Goal: Information Seeking & Learning: Check status

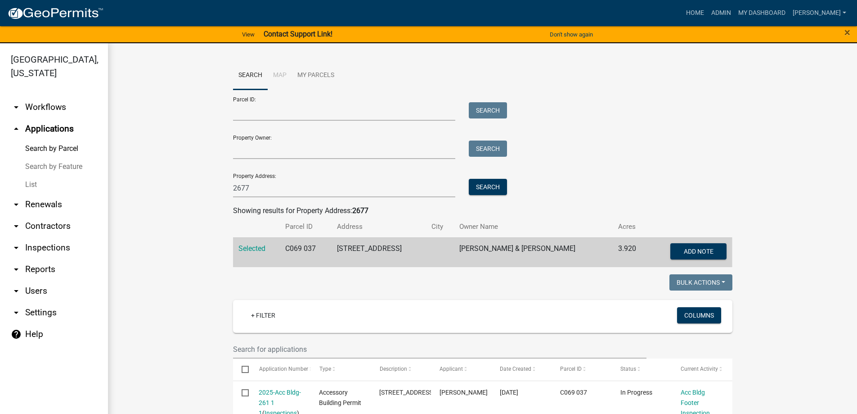
scroll to position [88, 0]
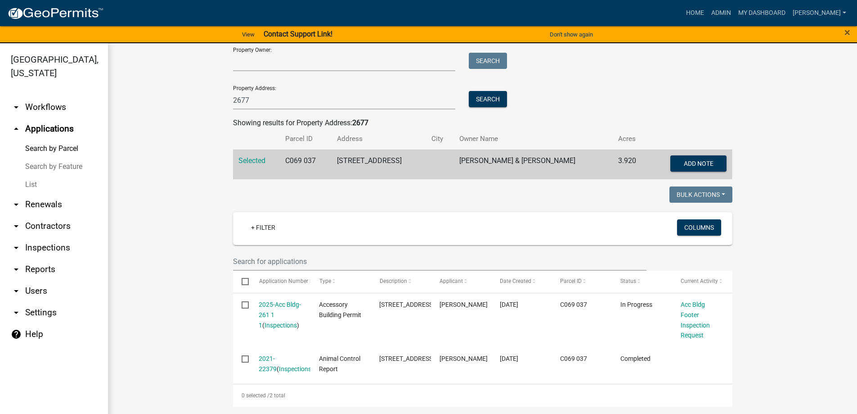
click at [62, 185] on link "List" at bounding box center [54, 185] width 108 height 18
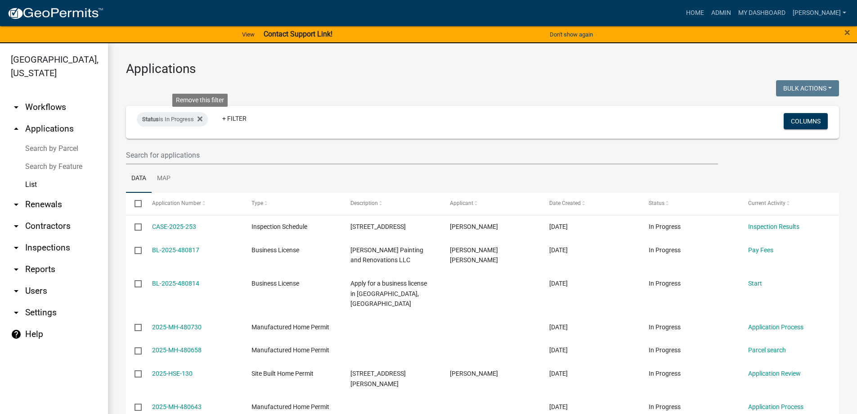
click at [203, 119] on icon at bounding box center [200, 118] width 5 height 7
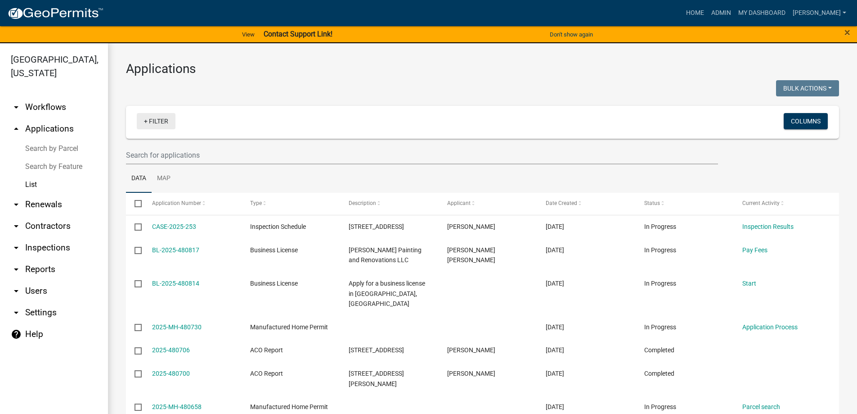
click at [161, 121] on link "+ Filter" at bounding box center [156, 121] width 39 height 16
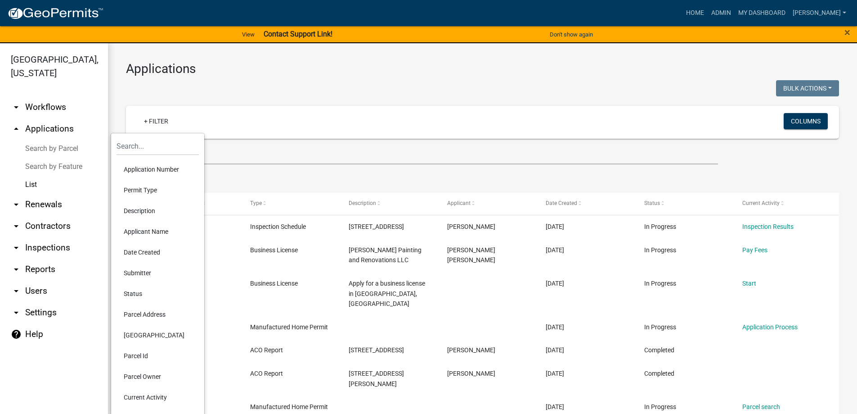
click at [145, 164] on li "Application Number" at bounding box center [158, 169] width 82 height 21
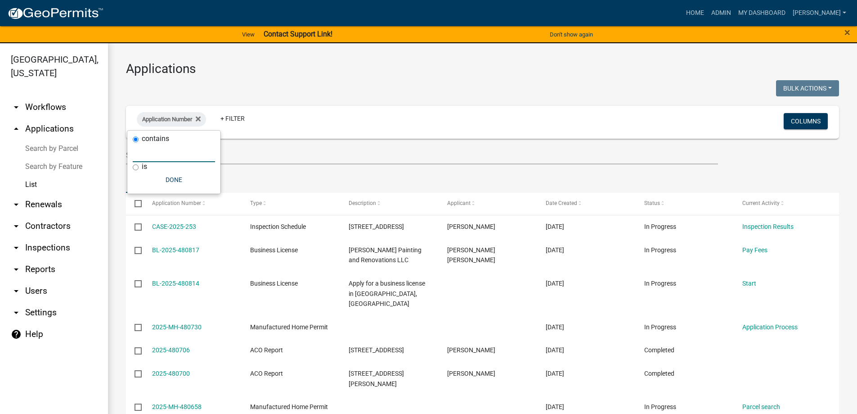
click at [151, 153] on input "text" at bounding box center [174, 153] width 82 height 18
click at [196, 116] on fa-icon at bounding box center [196, 119] width 9 height 14
click at [162, 124] on link "+ Filter" at bounding box center [156, 121] width 39 height 16
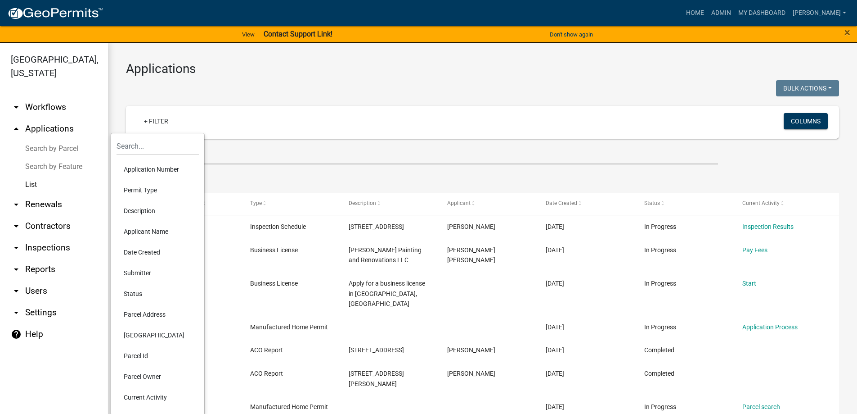
click at [140, 185] on li "Permit Type" at bounding box center [158, 190] width 82 height 21
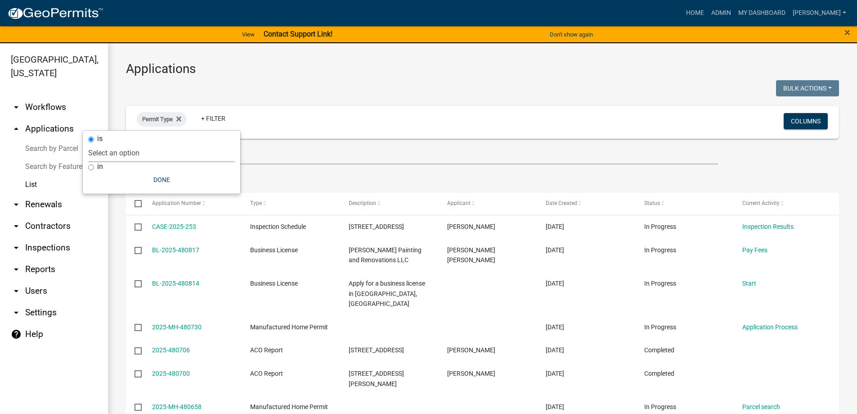
click at [142, 155] on select "Select an option Accessory Building Permit ACO Report Addition Building Permit …" at bounding box center [161, 153] width 147 height 18
select select "3cf5d60a-fa17-447c-af92-6d1fc4a81505"
click at [116, 144] on select "Select an option Accessory Building Permit ACO Report Addition Building Permit …" at bounding box center [161, 153] width 147 height 18
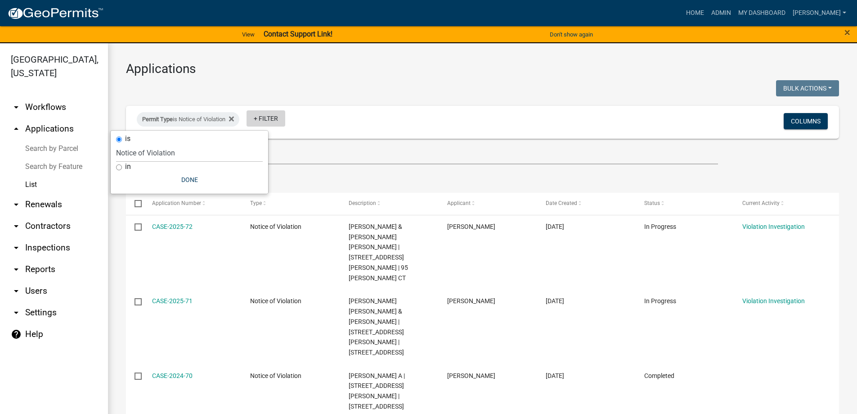
click at [267, 118] on link "+ Filter" at bounding box center [266, 118] width 39 height 16
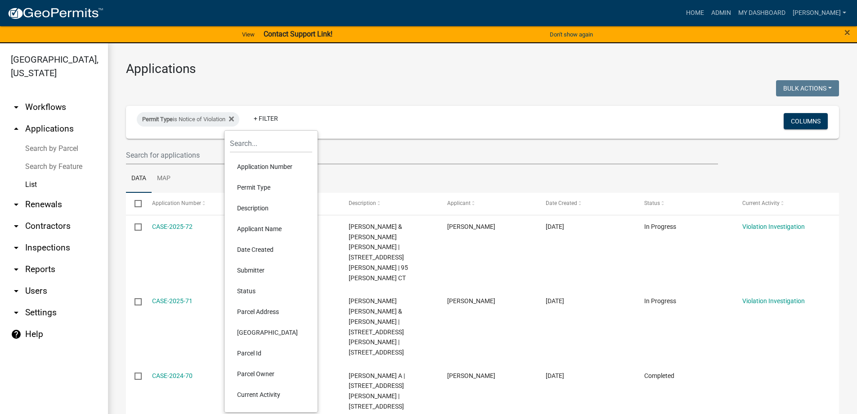
click at [265, 185] on li "Permit Type" at bounding box center [271, 187] width 82 height 21
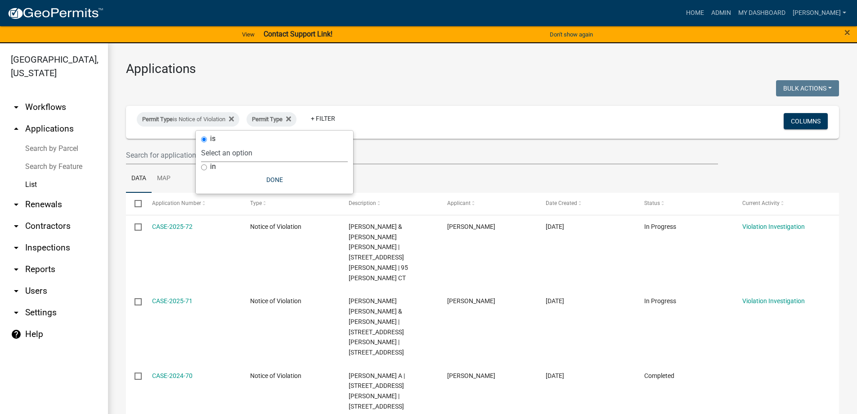
click at [253, 148] on select "Select an option Accessory Building Permit ACO Report Addition Building Permit …" at bounding box center [274, 153] width 147 height 18
select select "d8c2ffa0-2d4f-4e37-952a-290ad7b3f5ed"
click at [228, 144] on select "Select an option Accessory Building Permit ACO Report Addition Building Permit …" at bounding box center [274, 153] width 147 height 18
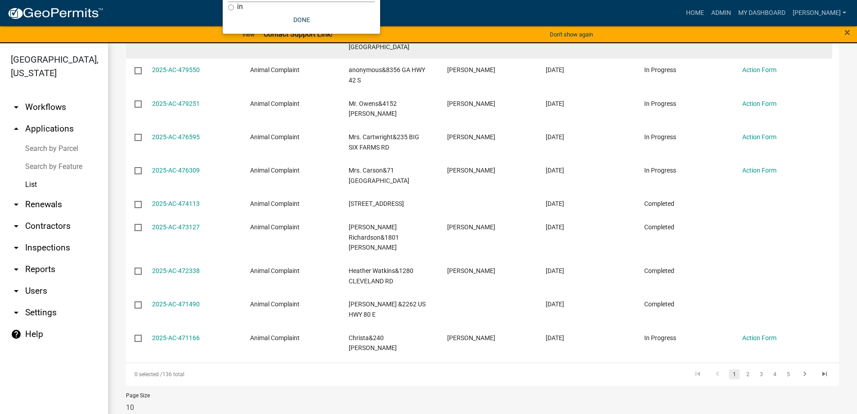
scroll to position [197, 0]
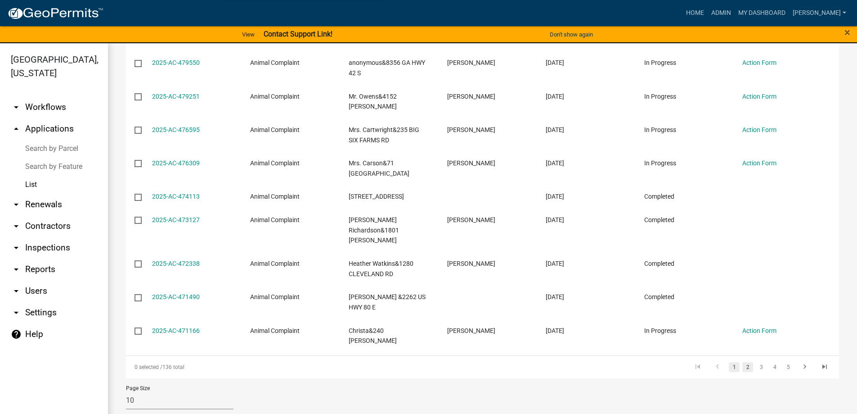
click at [743, 362] on link "2" at bounding box center [748, 367] width 11 height 10
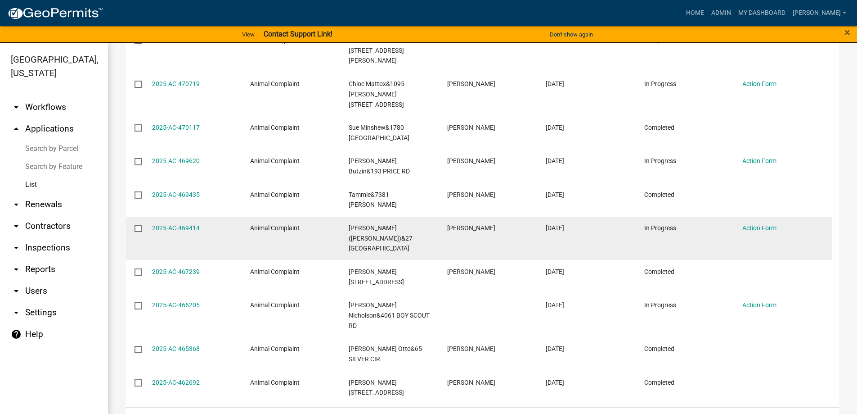
scroll to position [187, 0]
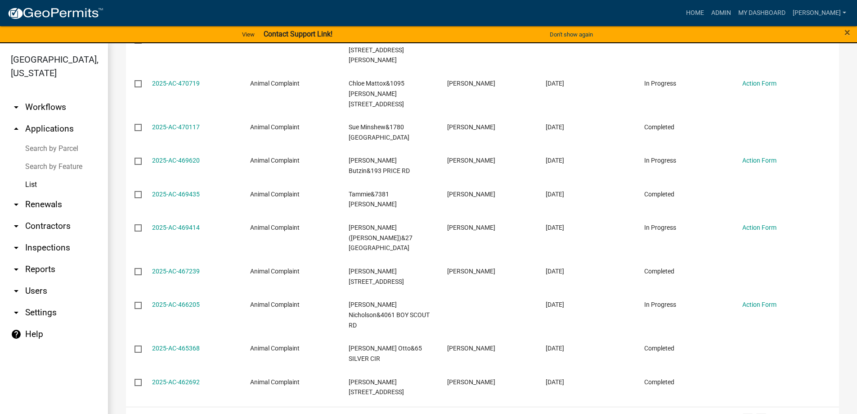
click at [756, 413] on link "3" at bounding box center [761, 418] width 11 height 10
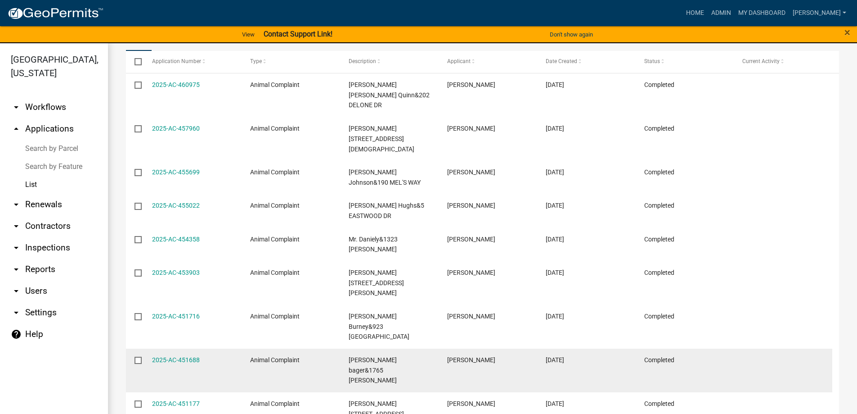
scroll to position [187, 0]
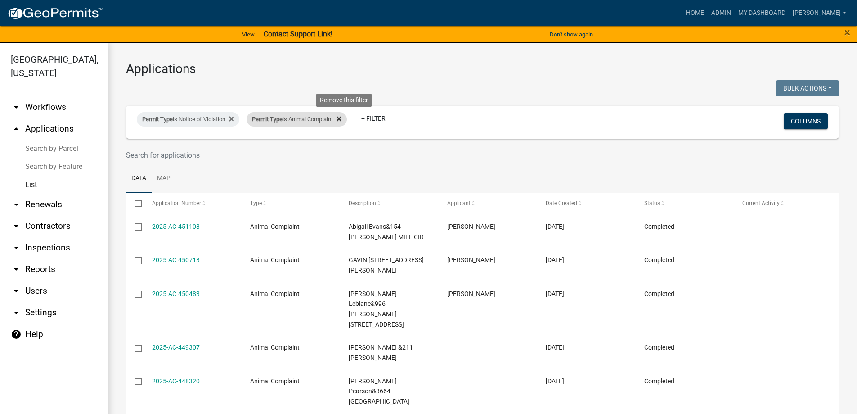
click at [342, 117] on icon at bounding box center [339, 118] width 5 height 7
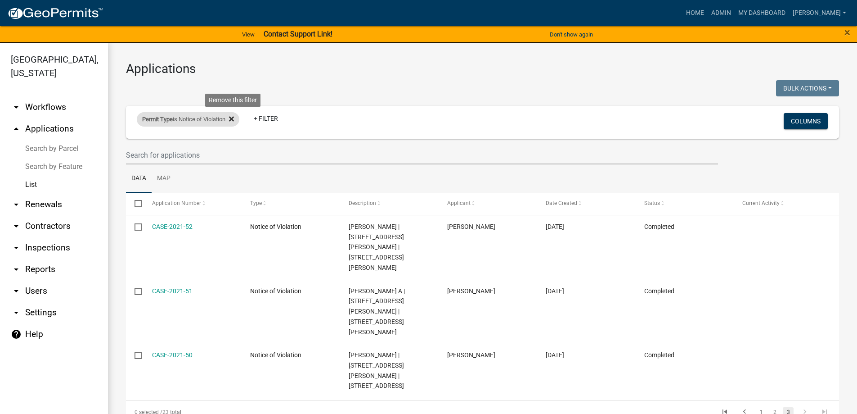
click at [234, 117] on icon at bounding box center [231, 118] width 5 height 7
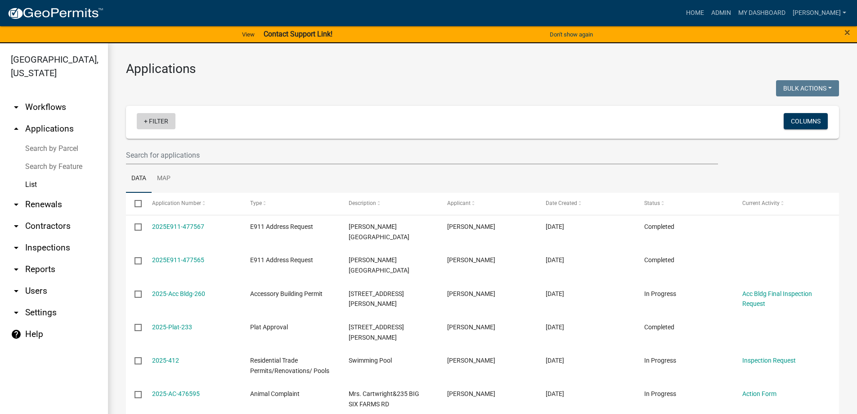
click at [150, 123] on link "+ Filter" at bounding box center [156, 121] width 39 height 16
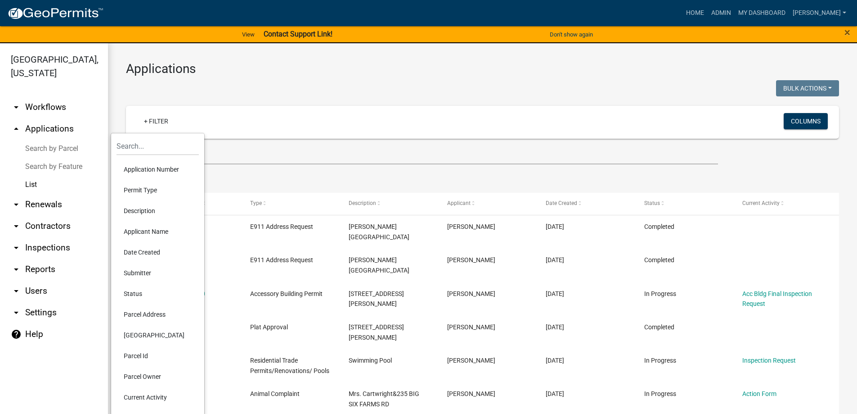
click at [156, 315] on li "Parcel Address" at bounding box center [158, 314] width 82 height 21
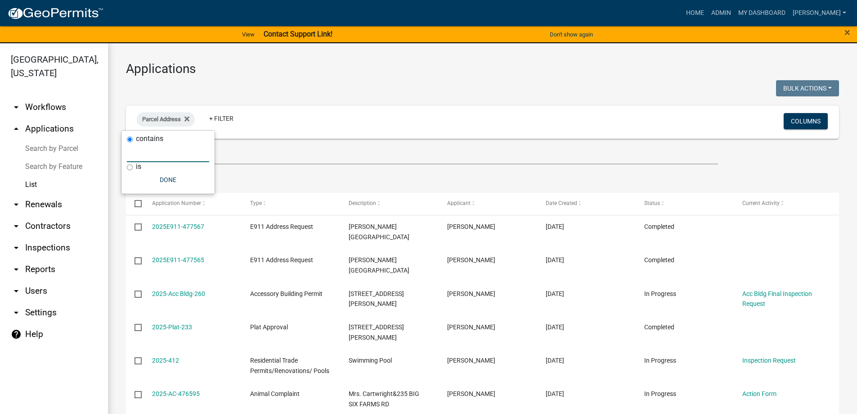
click at [164, 154] on input "text" at bounding box center [168, 153] width 82 height 18
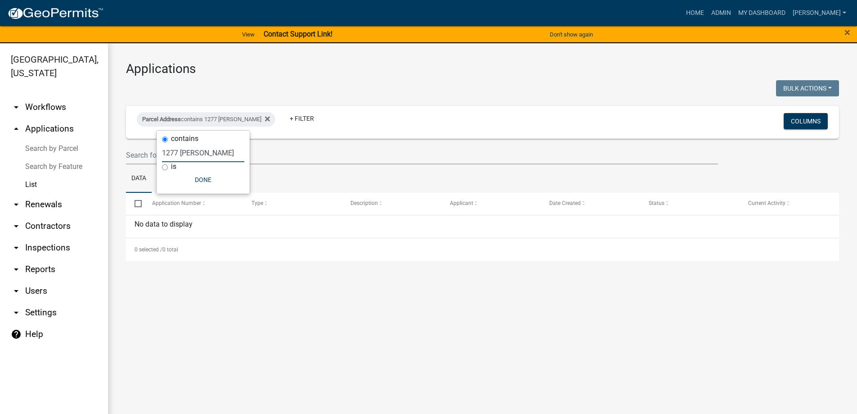
type input "1277 [PERSON_NAME]"
click at [29, 185] on link "List" at bounding box center [54, 185] width 108 height 18
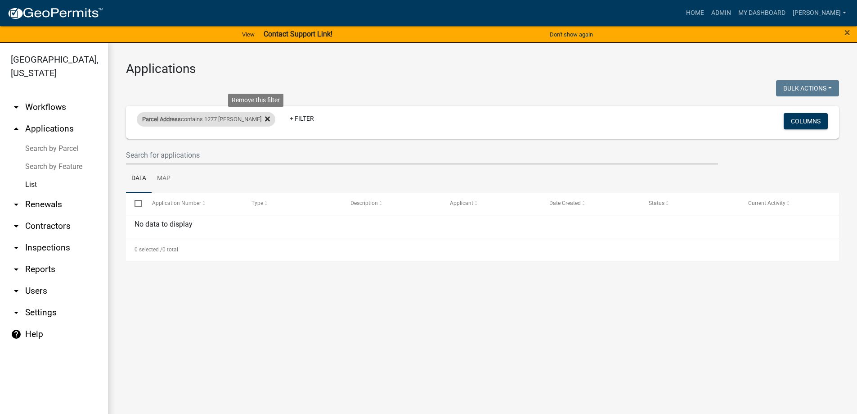
click at [265, 118] on icon at bounding box center [267, 119] width 5 height 5
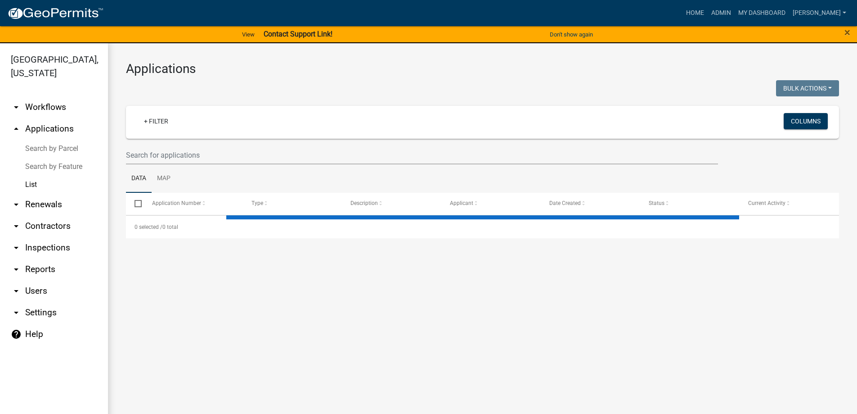
click at [77, 127] on link "arrow_drop_up Applications" at bounding box center [54, 129] width 108 height 22
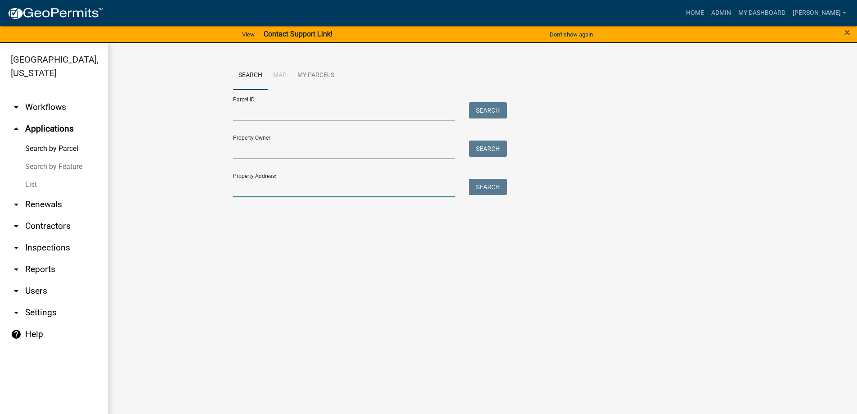
click at [270, 188] on input "Property Address:" at bounding box center [344, 188] width 223 height 18
type input "1277 [PERSON_NAME]"
click at [490, 183] on button "Search" at bounding box center [488, 187] width 38 height 16
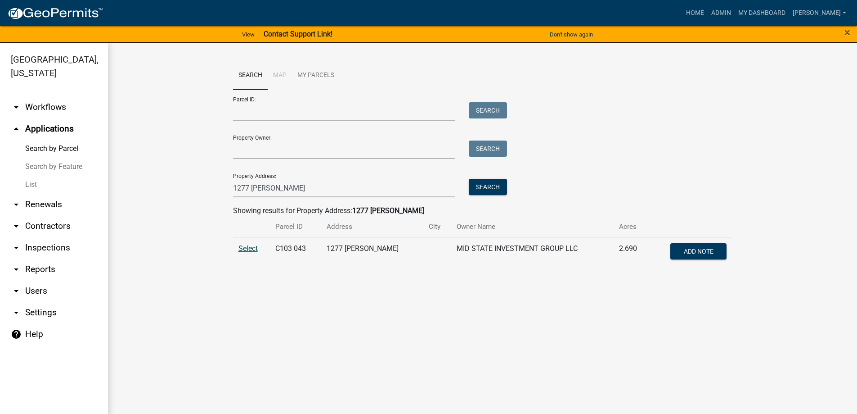
click at [249, 249] on span "Select" at bounding box center [248, 248] width 19 height 9
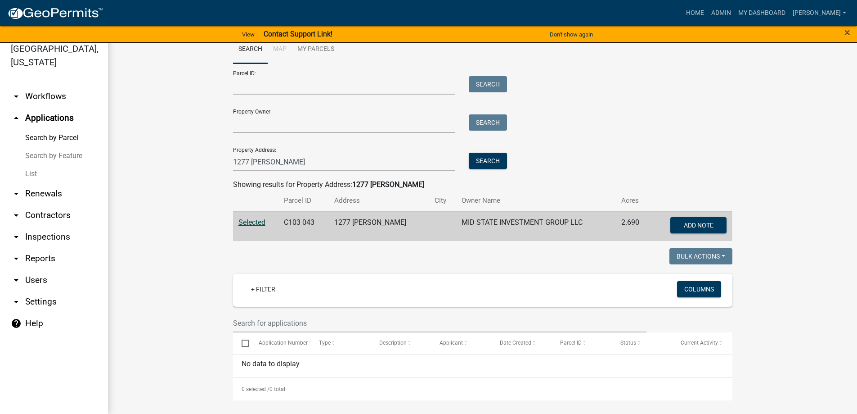
scroll to position [20, 0]
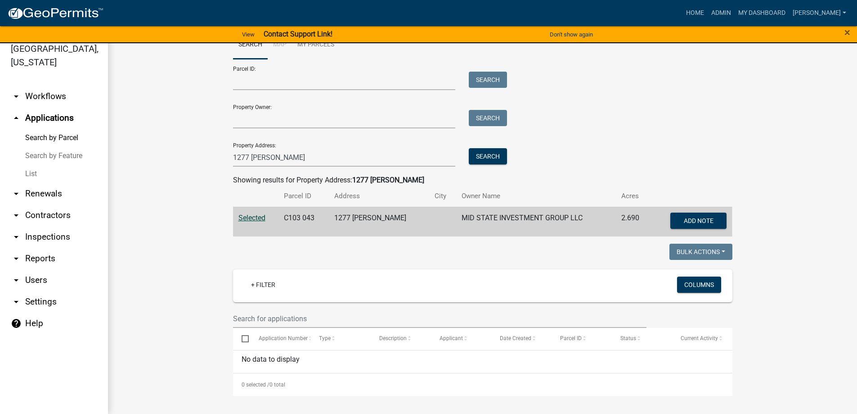
click at [40, 173] on link "List" at bounding box center [54, 174] width 108 height 18
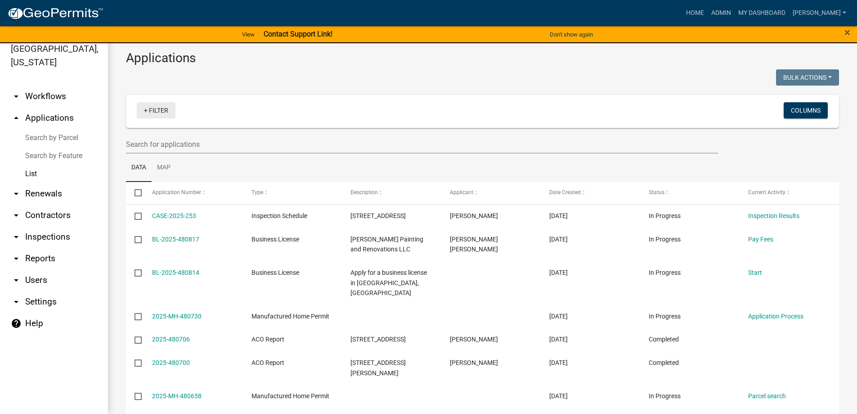
click at [154, 107] on link "+ Filter" at bounding box center [156, 110] width 39 height 16
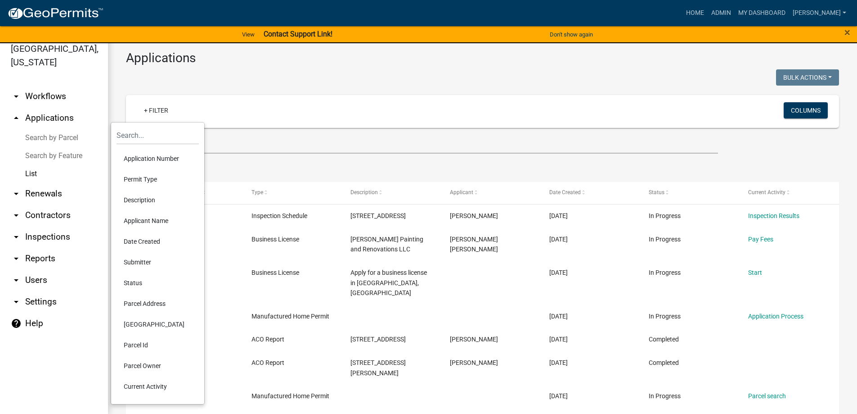
click at [140, 179] on li "Permit Type" at bounding box center [158, 179] width 82 height 21
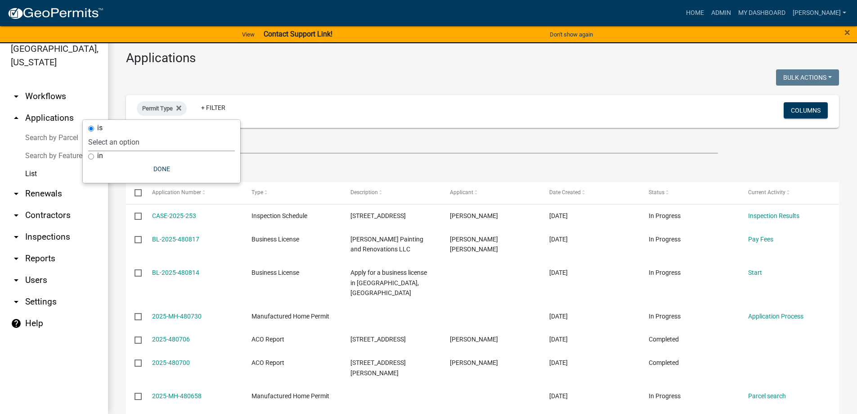
click at [146, 139] on select "Select an option Accessory Building Permit ACO Report Addition Building Permit …" at bounding box center [161, 142] width 147 height 18
select select "d8c2ffa0-2d4f-4e37-952a-290ad7b3f5ed"
click at [115, 133] on select "Select an option Accessory Building Permit ACO Report Addition Building Permit …" at bounding box center [161, 142] width 147 height 18
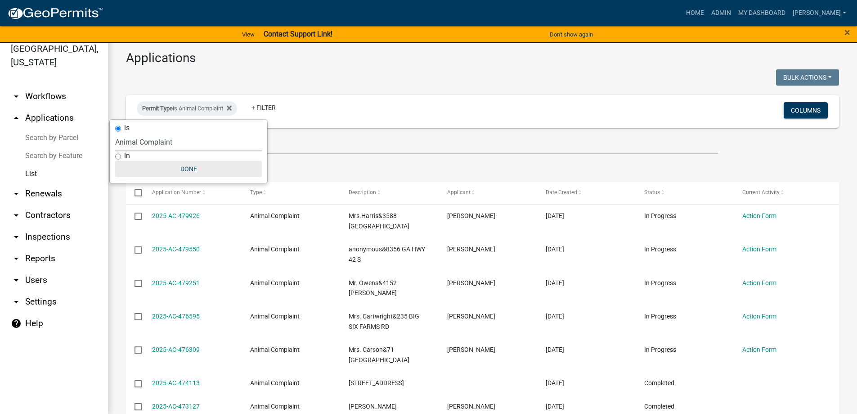
drag, startPoint x: 193, startPoint y: 168, endPoint x: 275, endPoint y: 186, distance: 84.0
click at [193, 167] on button "Done" at bounding box center [188, 169] width 147 height 16
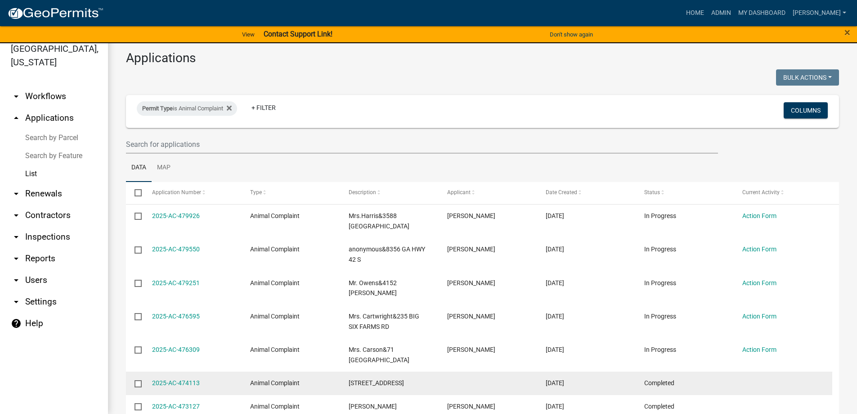
scroll to position [197, 0]
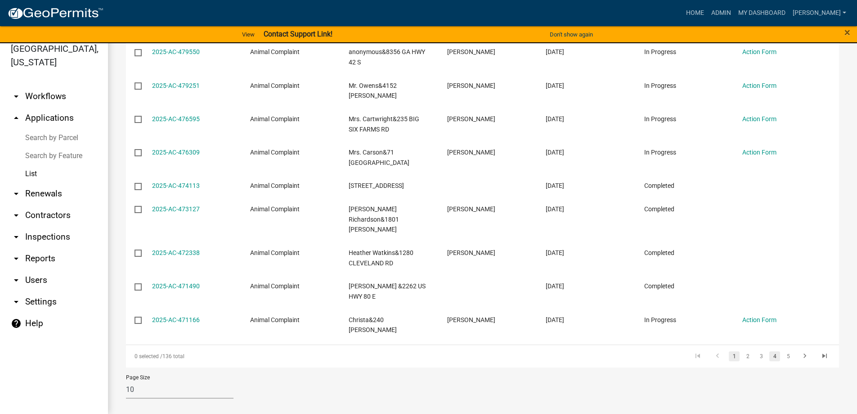
click at [771, 351] on link "4" at bounding box center [775, 356] width 11 height 10
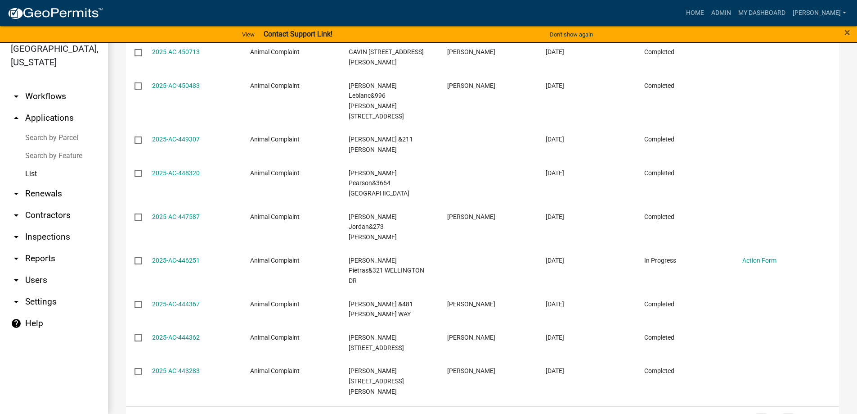
click at [783, 413] on link "6" at bounding box center [788, 418] width 11 height 10
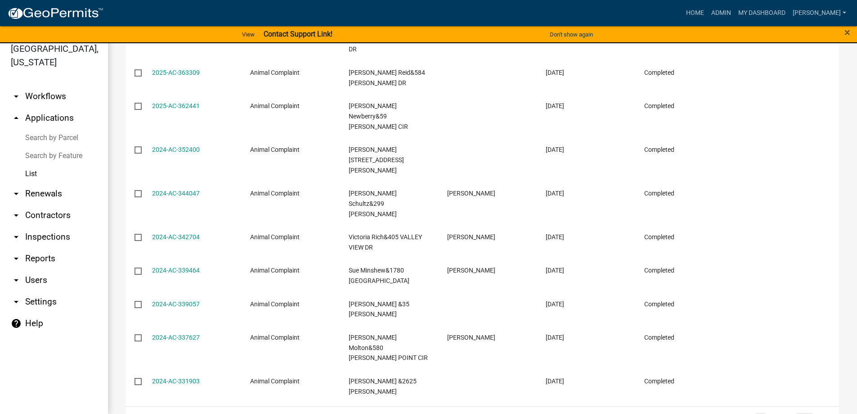
click at [799, 413] on icon "go to next page" at bounding box center [805, 418] width 12 height 11
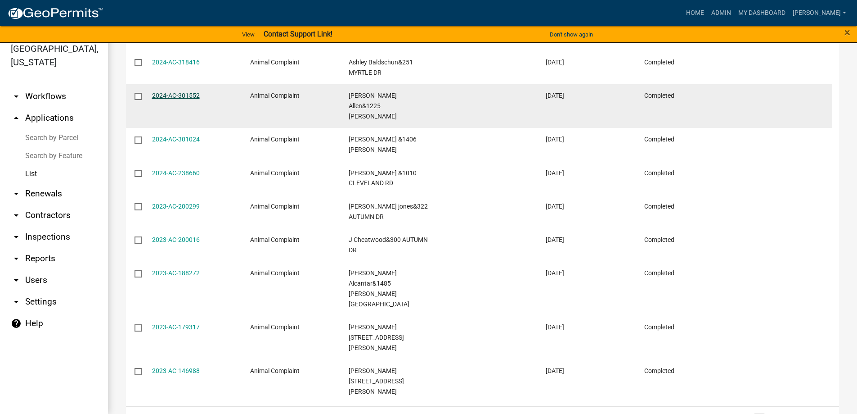
click at [186, 92] on link "2024-AC-301552" at bounding box center [176, 95] width 48 height 7
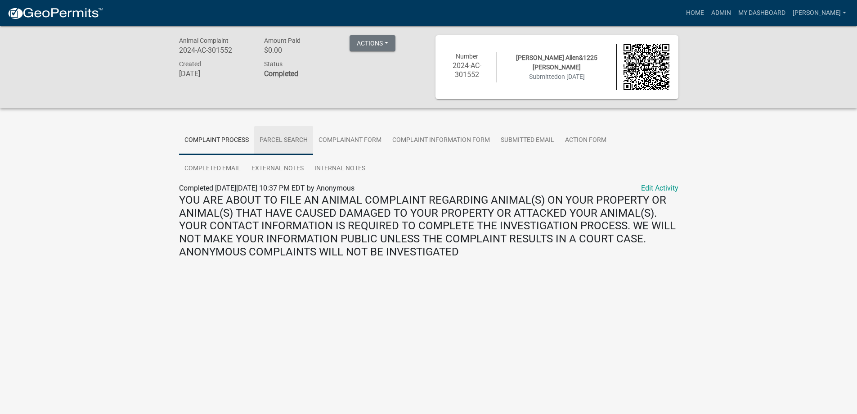
click at [303, 140] on link "Parcel search" at bounding box center [283, 140] width 59 height 29
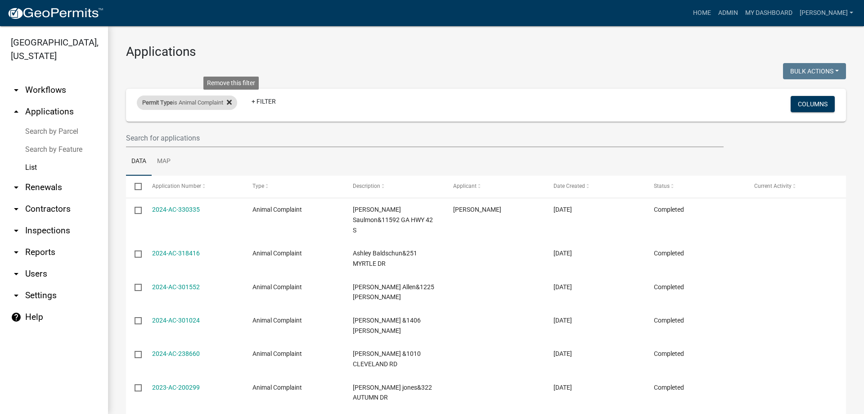
click at [232, 100] on icon at bounding box center [229, 102] width 5 height 7
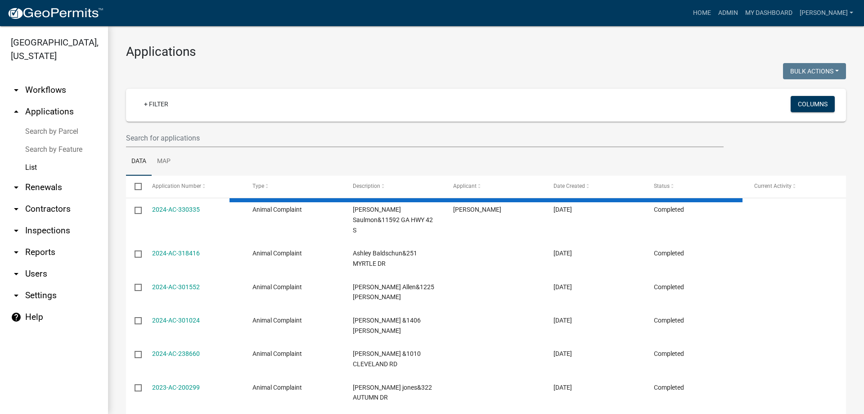
click at [74, 111] on link "arrow_drop_up Applications" at bounding box center [54, 112] width 108 height 22
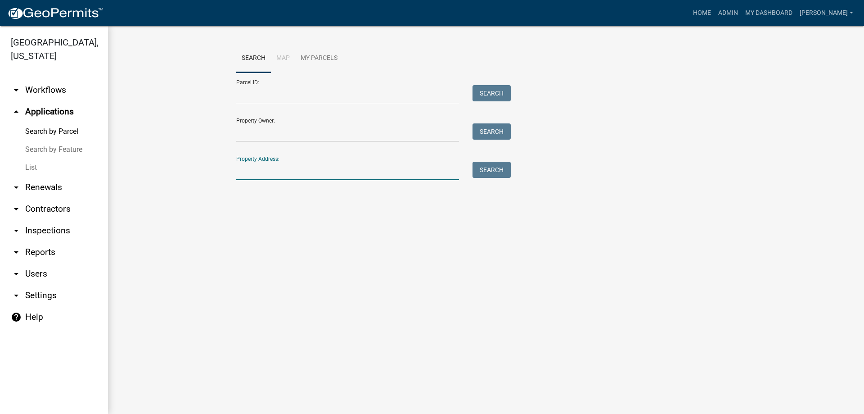
click at [277, 171] on input "Property Address:" at bounding box center [347, 171] width 223 height 18
type input "1225"
click at [482, 168] on button "Search" at bounding box center [492, 170] width 38 height 16
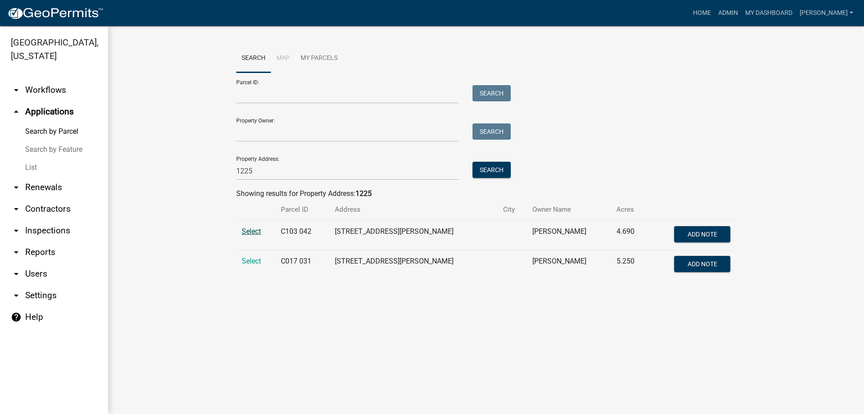
click at [252, 234] on span "Select" at bounding box center [251, 231] width 19 height 9
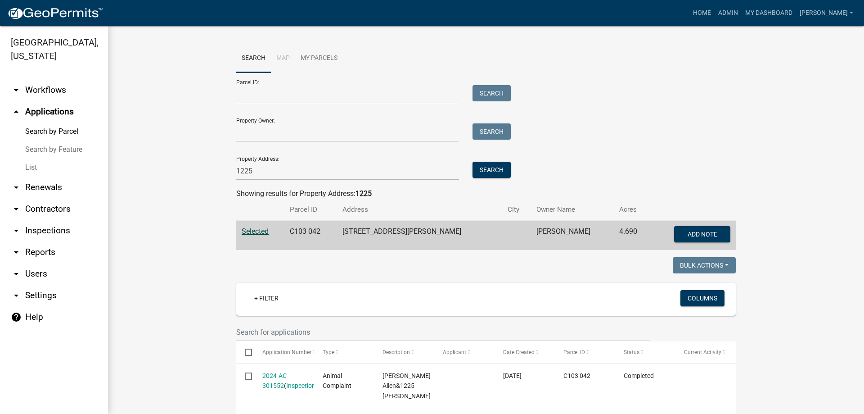
click at [53, 110] on link "arrow_drop_up Applications" at bounding box center [54, 112] width 108 height 22
click at [31, 165] on link "List" at bounding box center [54, 167] width 108 height 18
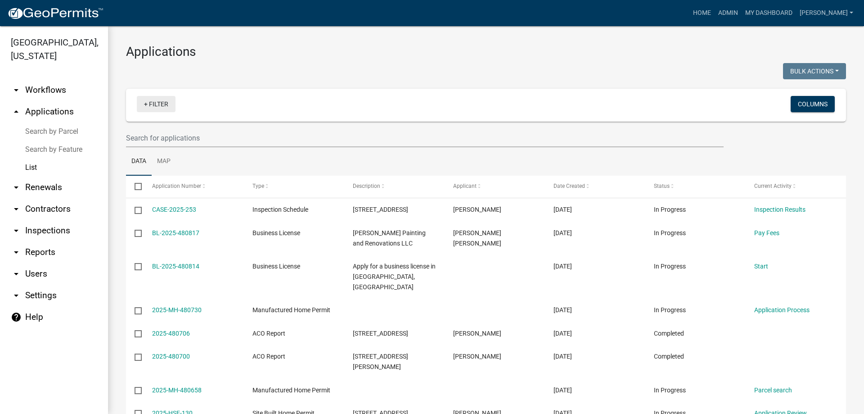
click at [155, 109] on link "+ Filter" at bounding box center [156, 104] width 39 height 16
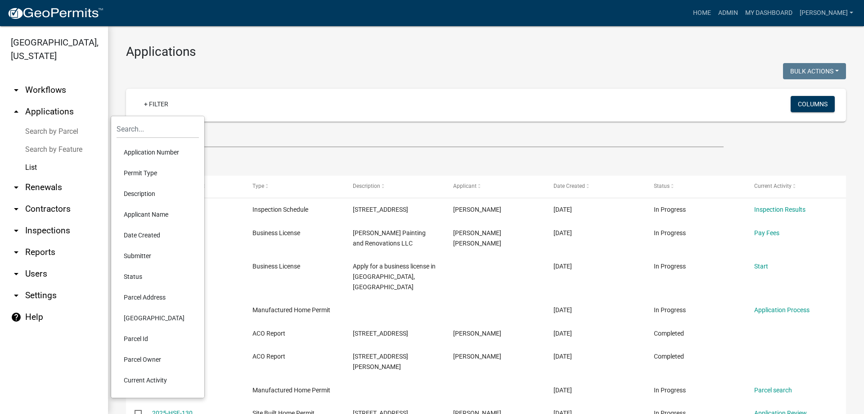
click at [132, 270] on li "Status" at bounding box center [158, 276] width 82 height 21
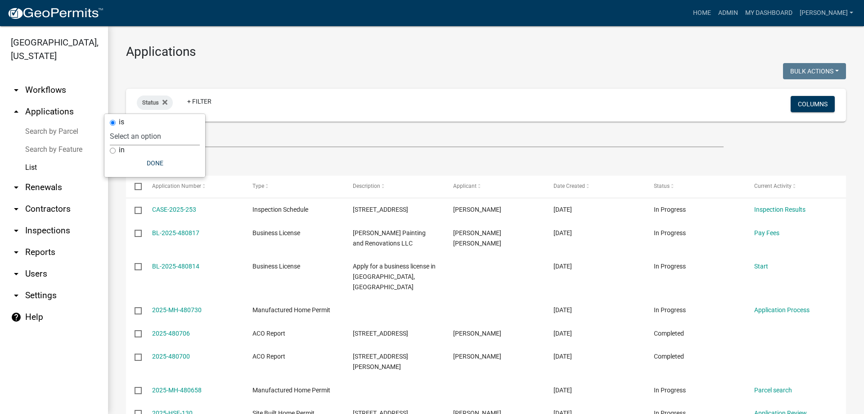
click at [140, 136] on select "Select an option Not Started In Progress Completed Expired Locked Withdrawn Voi…" at bounding box center [155, 136] width 90 height 18
select select "1"
click at [128, 127] on select "Select an option Not Started In Progress Completed Expired Locked Withdrawn Voi…" at bounding box center [155, 136] width 90 height 18
